Goal: Information Seeking & Learning: Learn about a topic

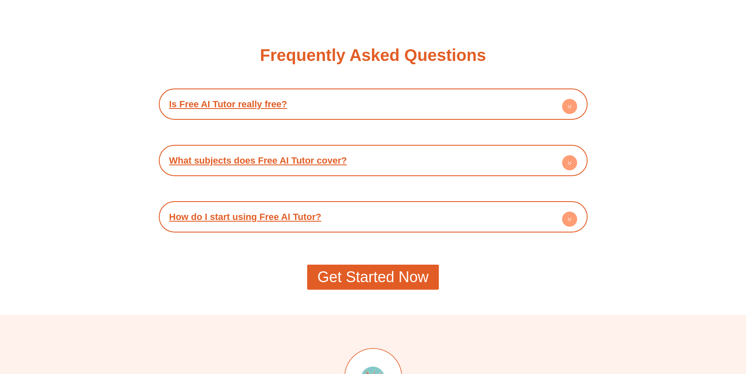
scroll to position [1518, 0]
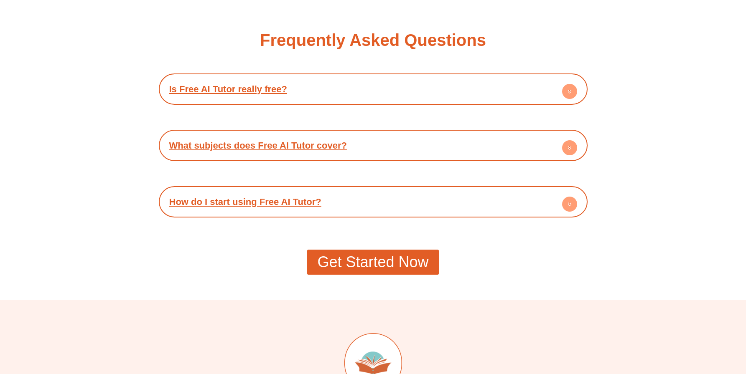
click at [562, 88] on circle at bounding box center [569, 91] width 15 height 15
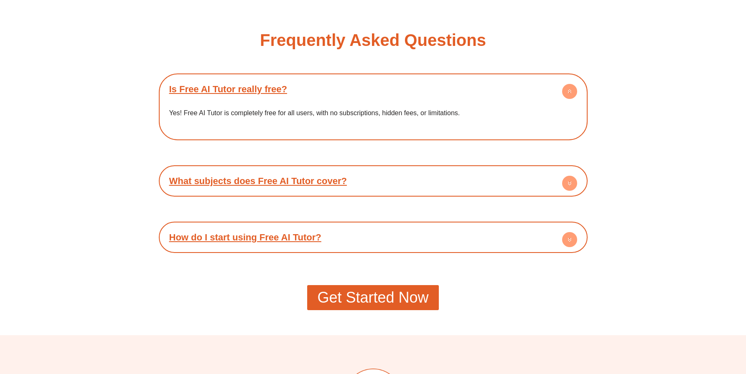
click at [568, 88] on circle at bounding box center [569, 91] width 15 height 15
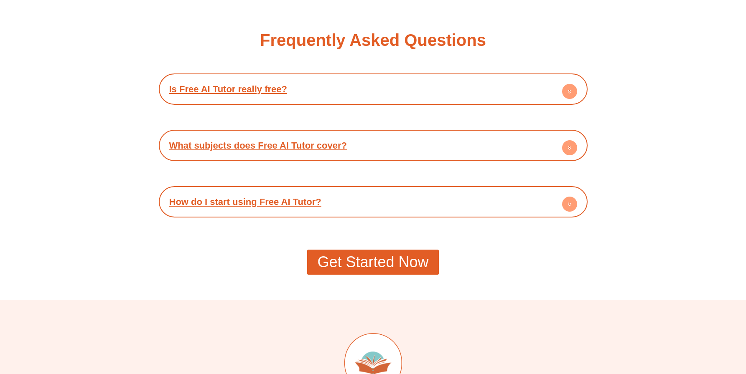
click at [572, 146] on circle at bounding box center [569, 147] width 15 height 15
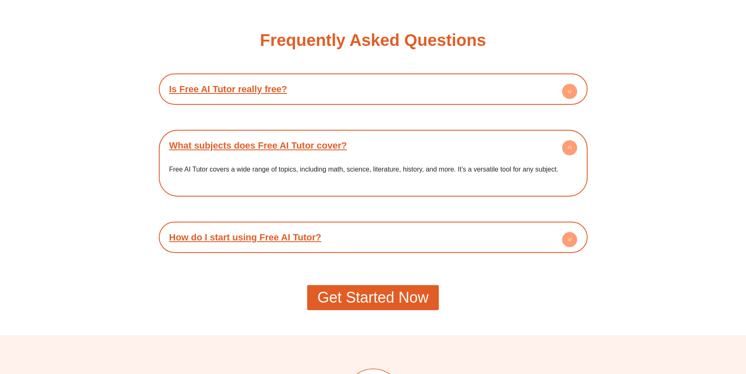
click at [572, 146] on circle at bounding box center [569, 147] width 15 height 15
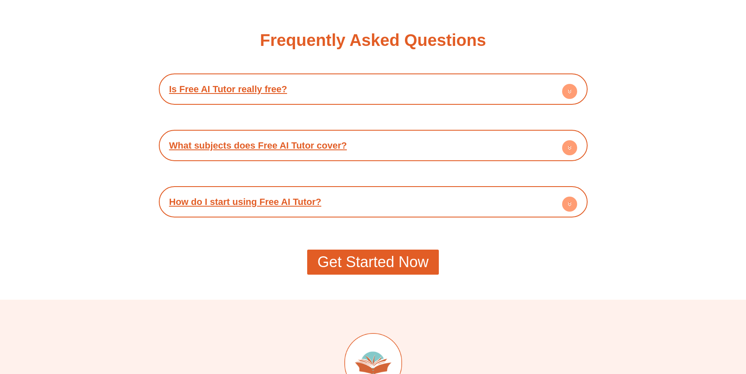
click at [574, 204] on circle at bounding box center [569, 204] width 15 height 15
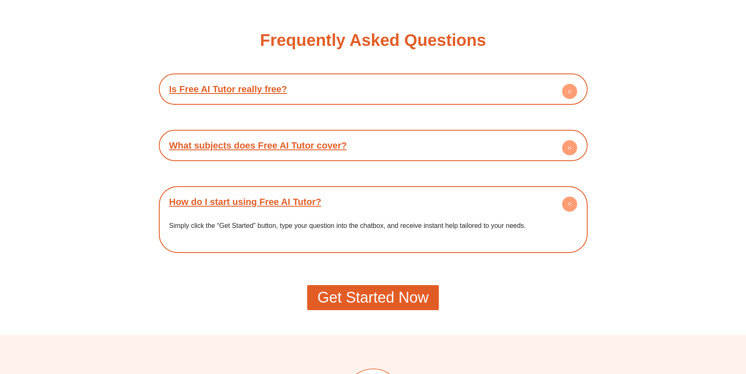
click at [574, 204] on circle at bounding box center [569, 204] width 15 height 15
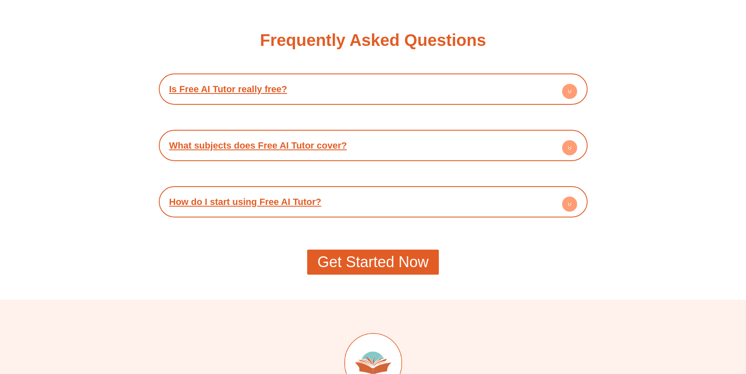
click at [387, 270] on link "Get Started Now" at bounding box center [372, 262] width 131 height 25
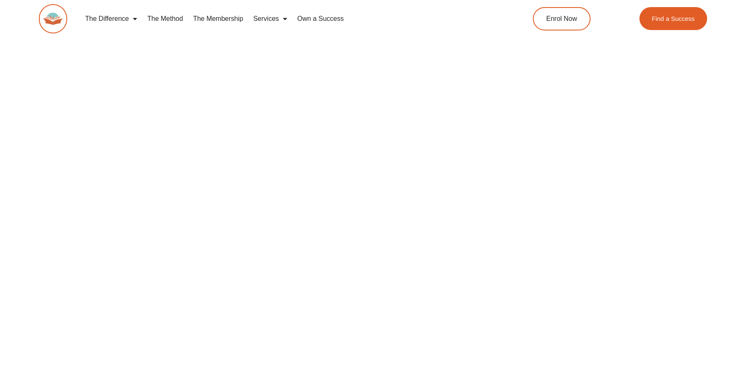
click at [132, 14] on span "Menu" at bounding box center [133, 18] width 8 height 15
